Goal: Information Seeking & Learning: Find specific fact

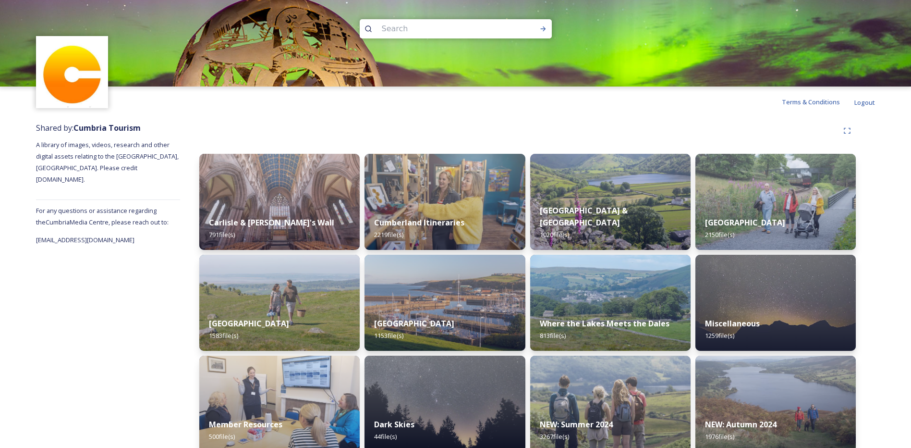
click at [446, 23] on input at bounding box center [443, 28] width 132 height 21
type input "bus"
click at [540, 29] on icon at bounding box center [544, 29] width 8 height 8
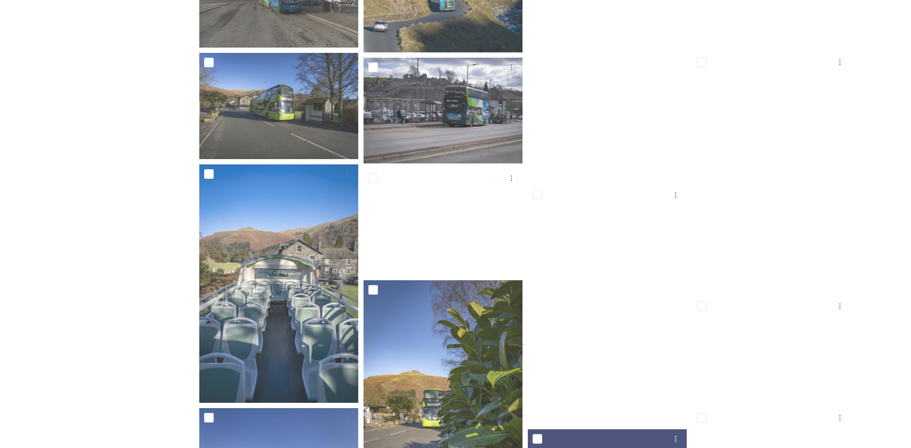
scroll to position [1254, 0]
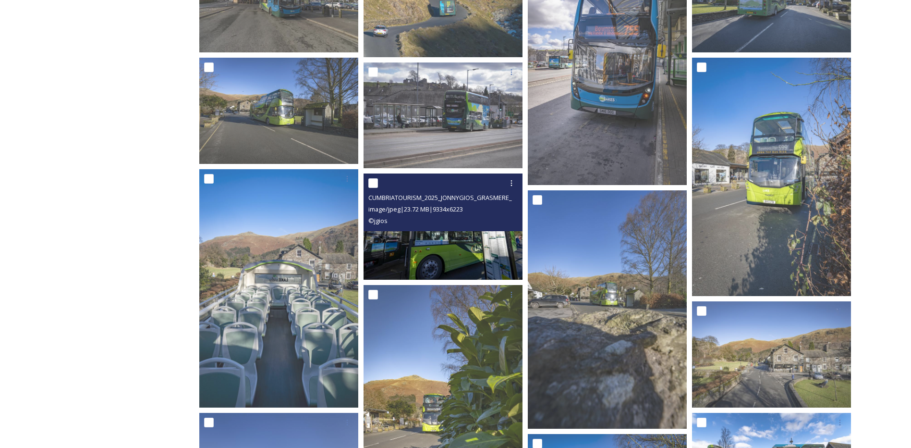
click at [450, 245] on img at bounding box center [443, 226] width 159 height 106
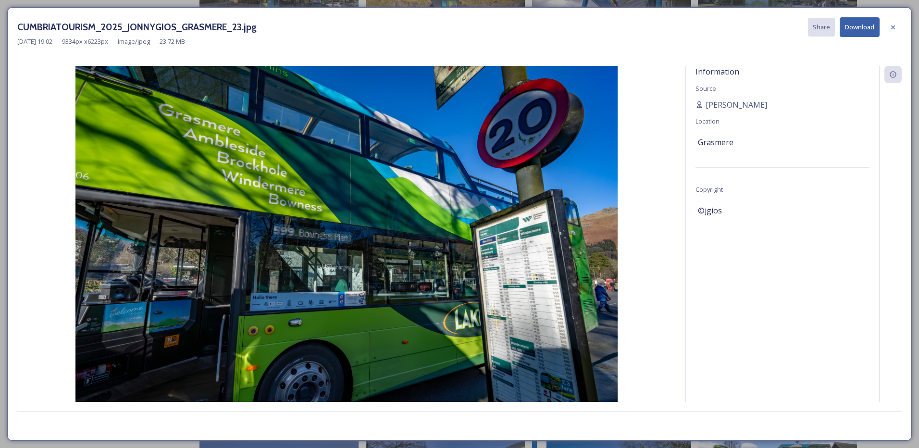
drag, startPoint x: 771, startPoint y: 192, endPoint x: 800, endPoint y: 206, distance: 32.7
click at [795, 214] on div "Information Source [PERSON_NAME] Location Grasmere Copyright ©jgios" at bounding box center [782, 246] width 193 height 361
click at [893, 26] on icon at bounding box center [893, 28] width 8 height 8
